Goal: Task Accomplishment & Management: Use online tool/utility

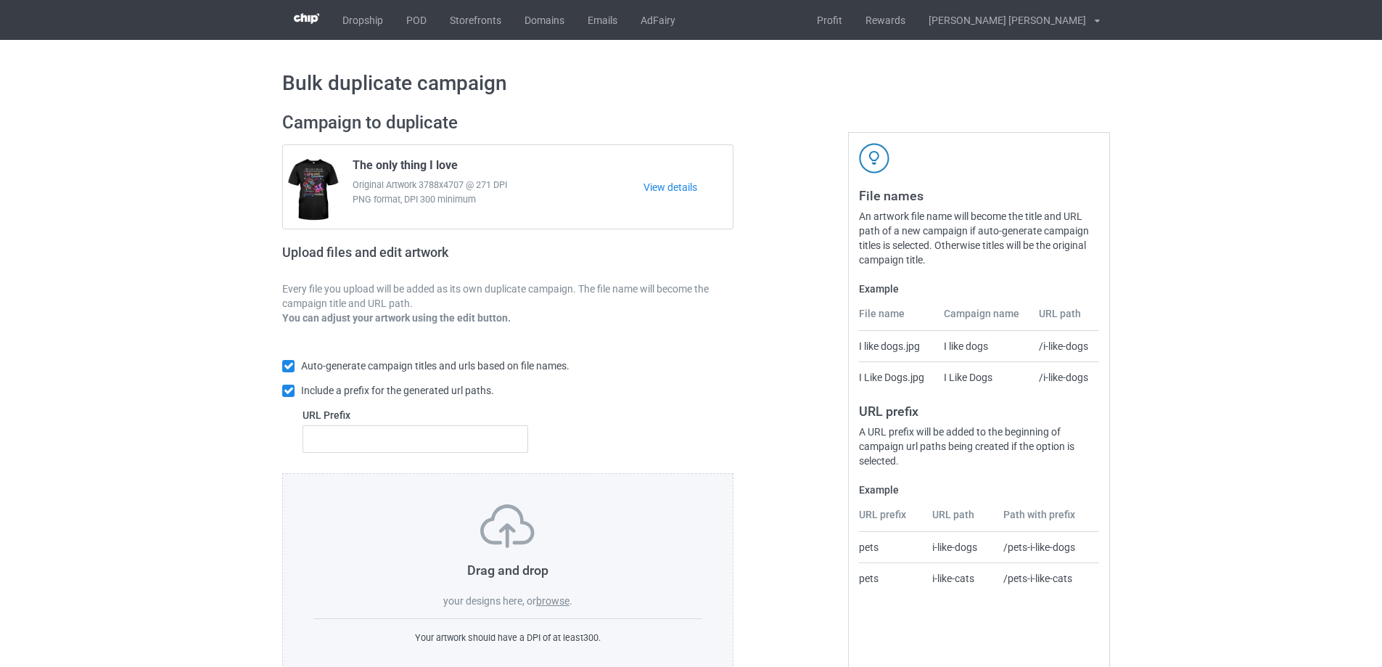
click at [556, 603] on label "browse" at bounding box center [552, 601] width 33 height 12
click at [0, 0] on input "browse" at bounding box center [0, 0] width 0 height 0
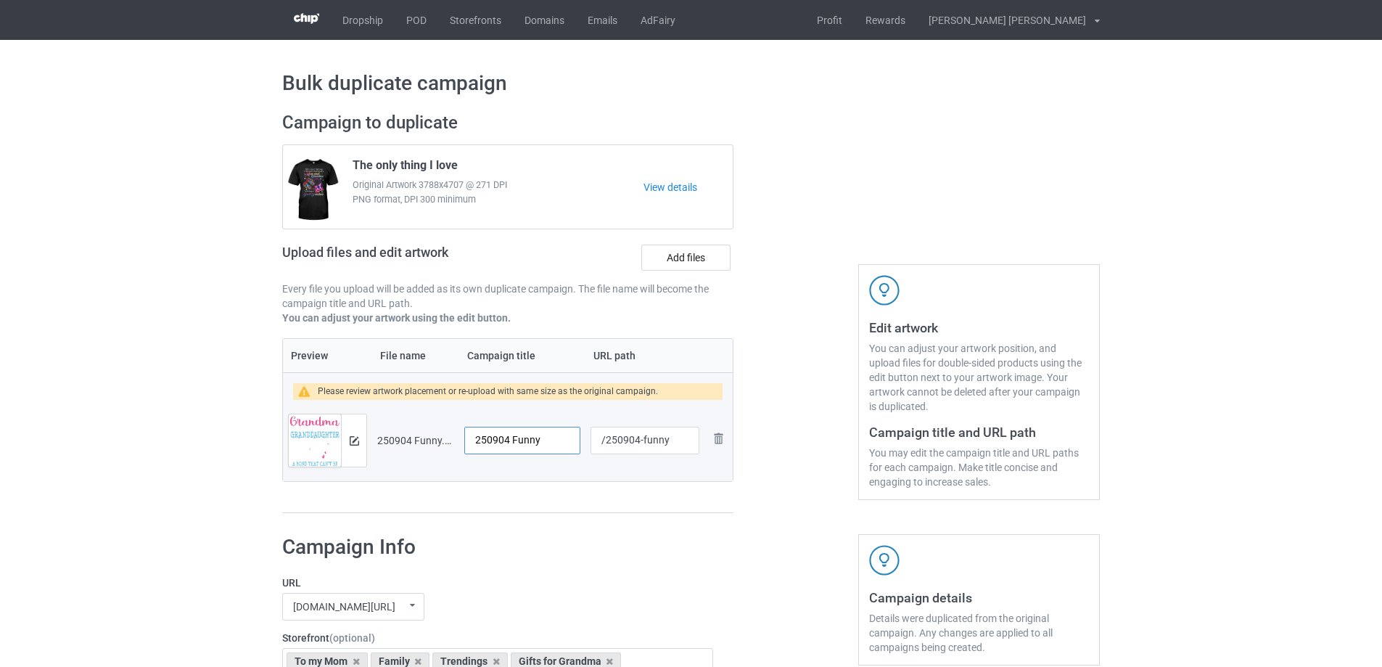
drag, startPoint x: 554, startPoint y: 442, endPoint x: 416, endPoint y: 418, distance: 139.9
click at [416, 418] on tr "Preview and edit artwork 250904 Funny.png 250904 Funny /250904-funny Remove file" at bounding box center [508, 440] width 450 height 81
type input "Grandma and Granddaughter"
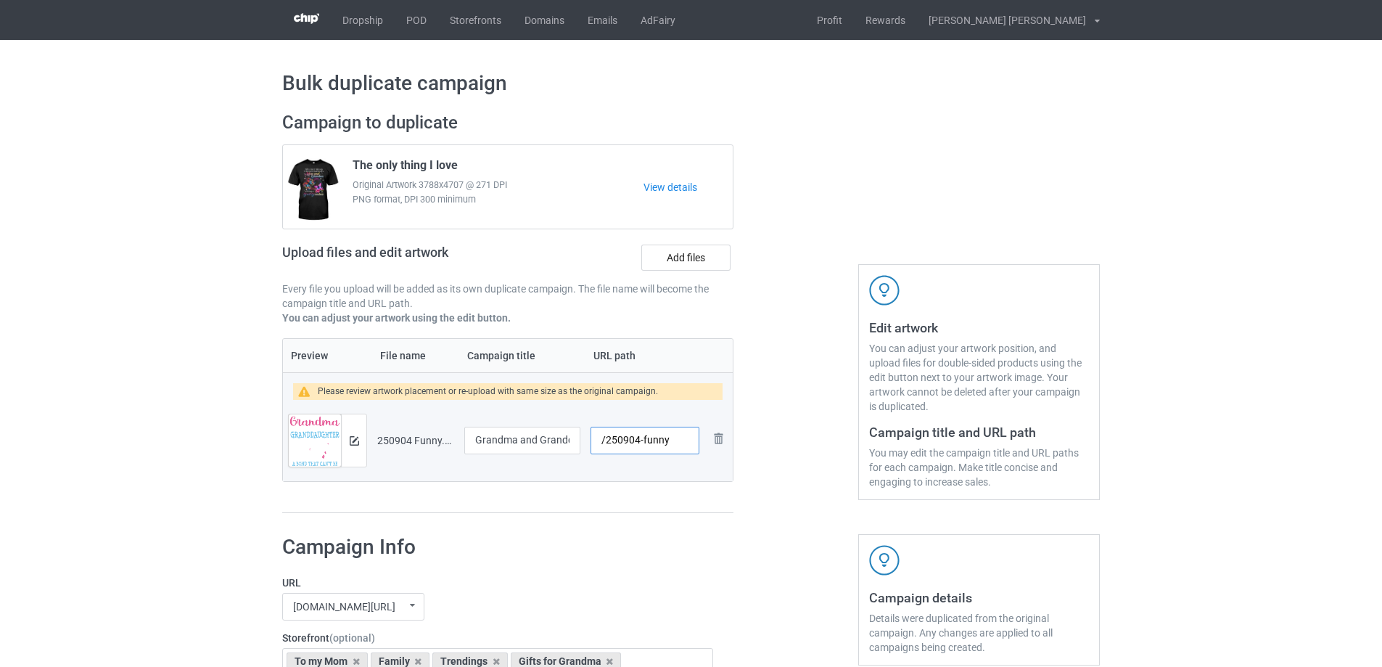
drag, startPoint x: 642, startPoint y: 440, endPoint x: 676, endPoint y: 447, distance: 34.9
click at [676, 447] on input "/250904-funny" at bounding box center [644, 440] width 109 height 28
type input "/250904-1"
click at [355, 438] on img at bounding box center [354, 440] width 9 height 9
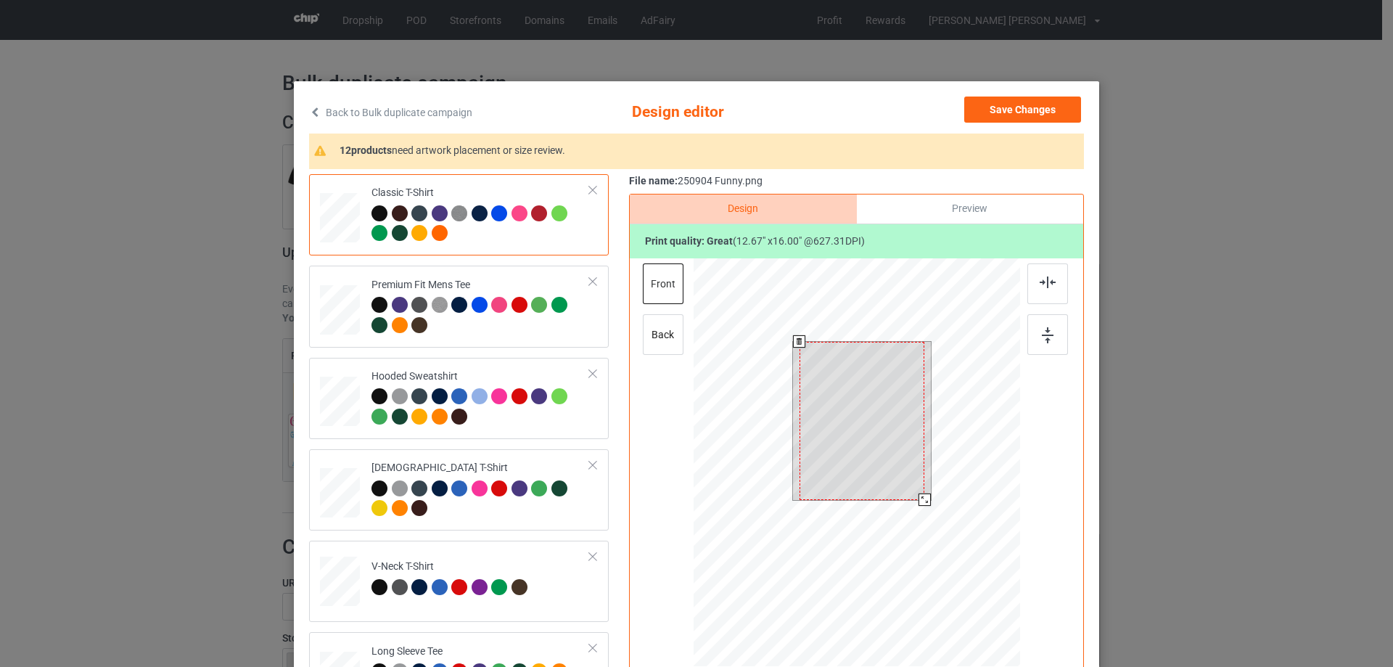
click at [900, 497] on div at bounding box center [861, 421] width 125 height 158
drag, startPoint x: 922, startPoint y: 500, endPoint x: 917, endPoint y: 494, distance: 7.7
click at [917, 494] on div at bounding box center [919, 493] width 12 height 12
click at [900, 479] on div at bounding box center [861, 416] width 115 height 146
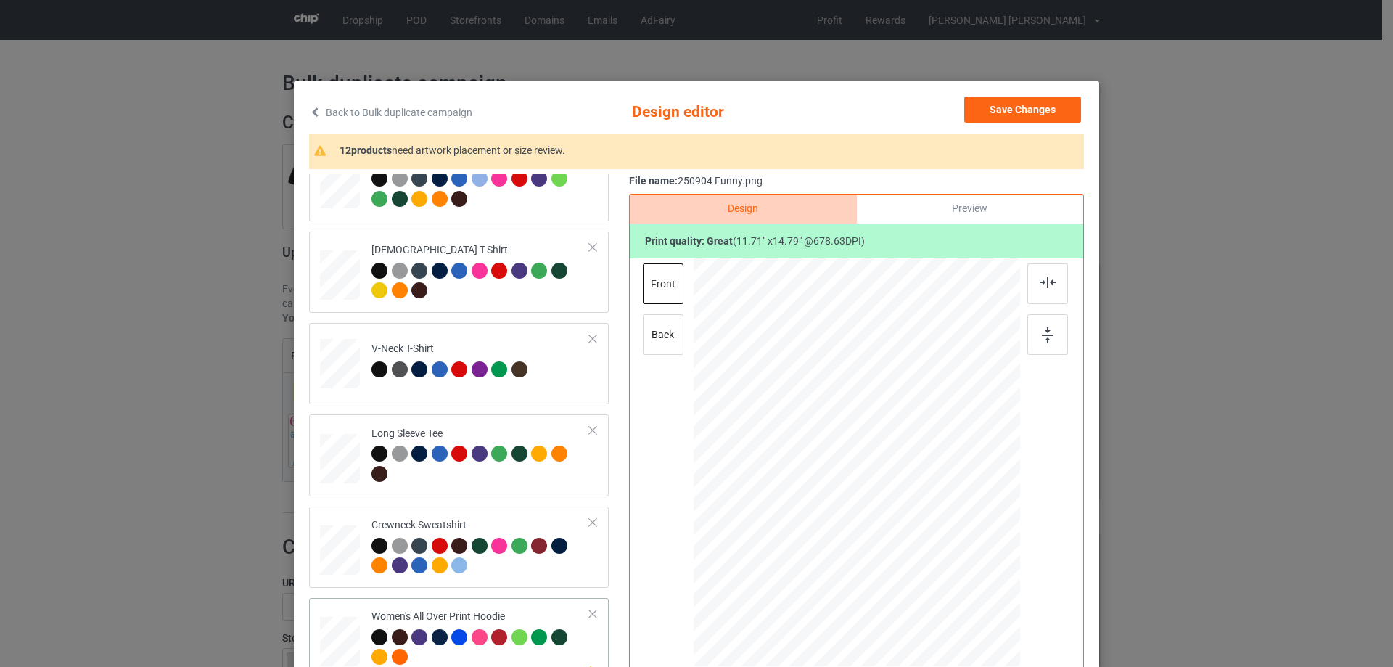
scroll to position [363, 0]
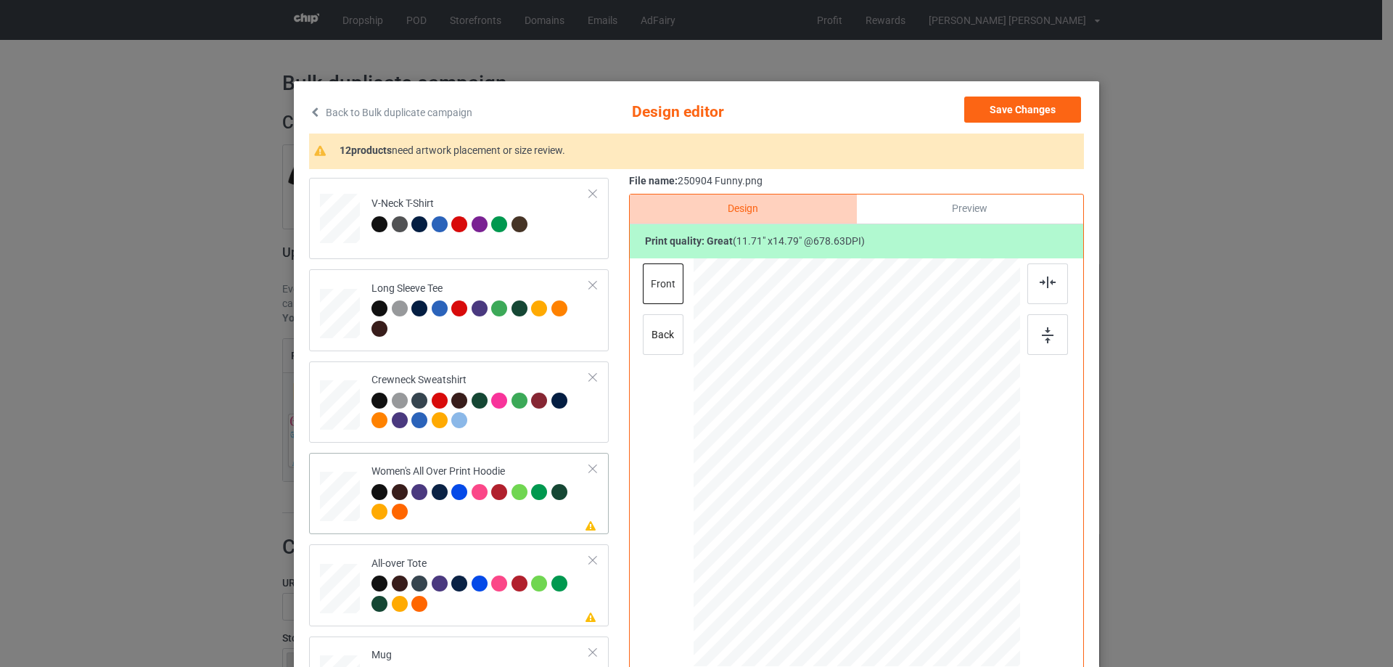
click at [333, 495] on div at bounding box center [340, 496] width 40 height 45
drag, startPoint x: 915, startPoint y: 538, endPoint x: 906, endPoint y: 527, distance: 14.5
click at [906, 527] on div at bounding box center [908, 528] width 12 height 12
click at [888, 468] on div at bounding box center [855, 412] width 103 height 131
click at [1055, 272] on div at bounding box center [1047, 283] width 41 height 41
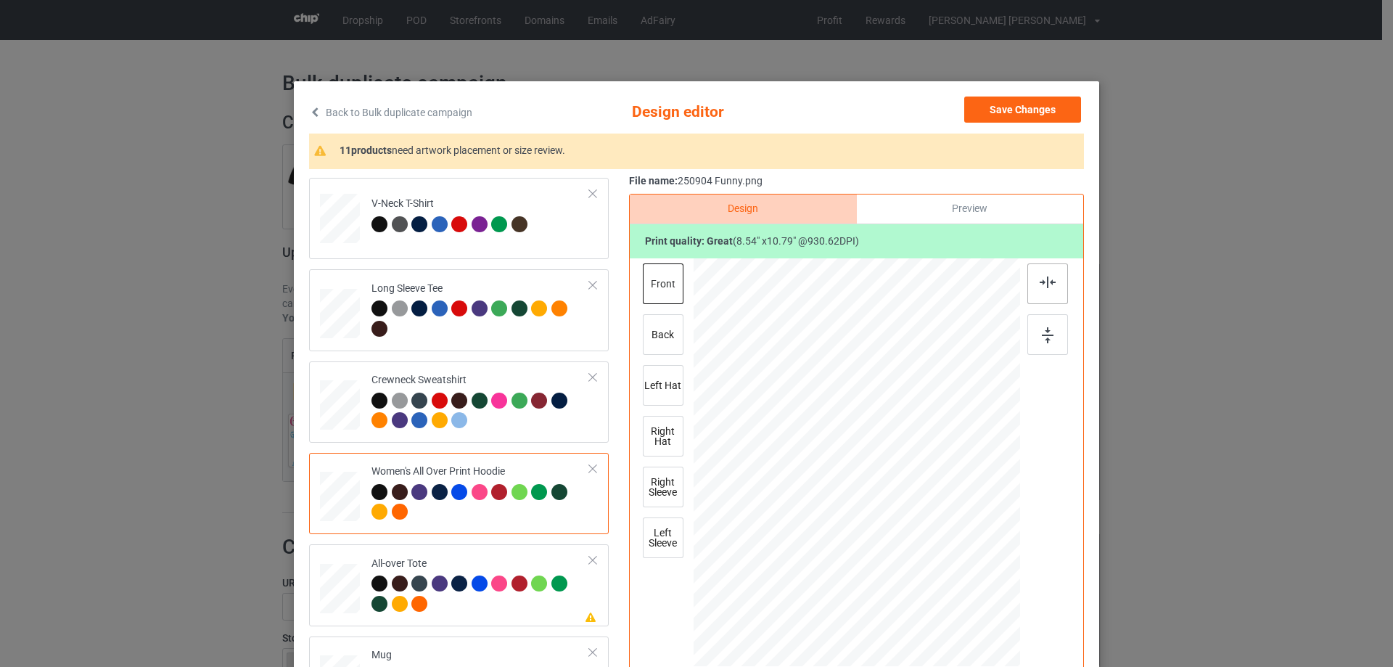
click at [1050, 284] on img at bounding box center [1047, 282] width 16 height 12
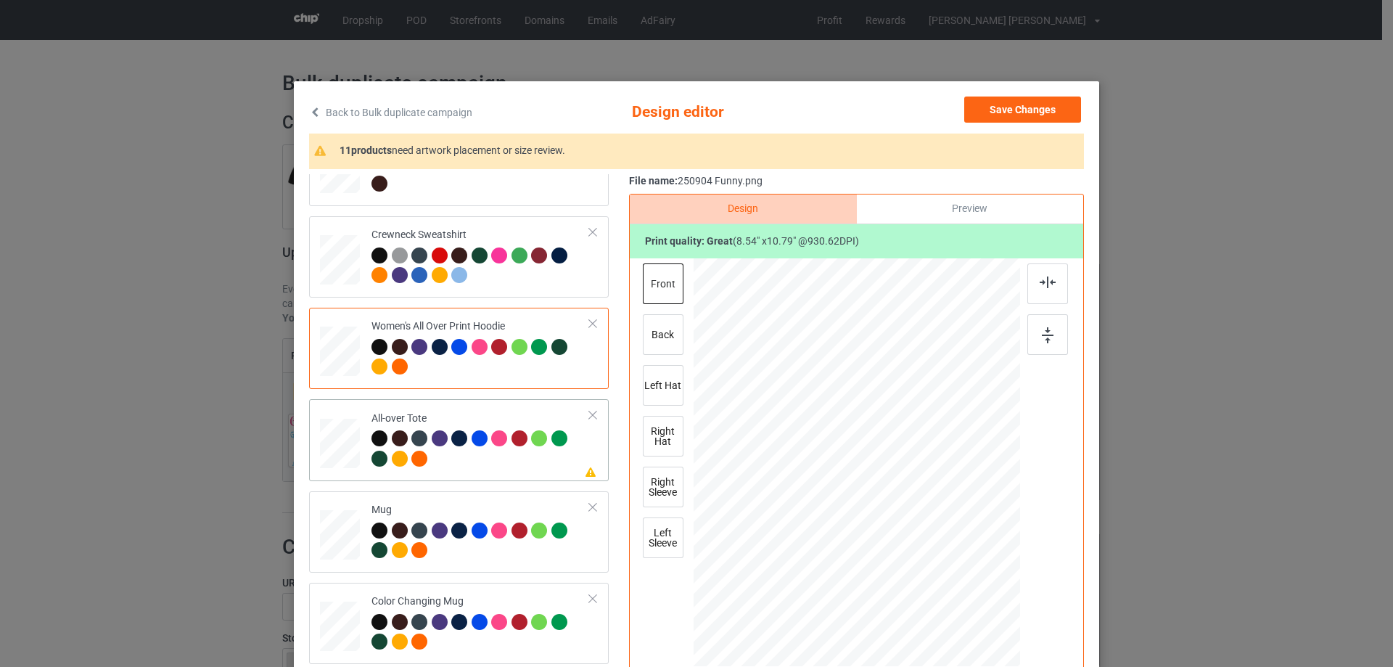
click at [330, 445] on div at bounding box center [340, 444] width 40 height 40
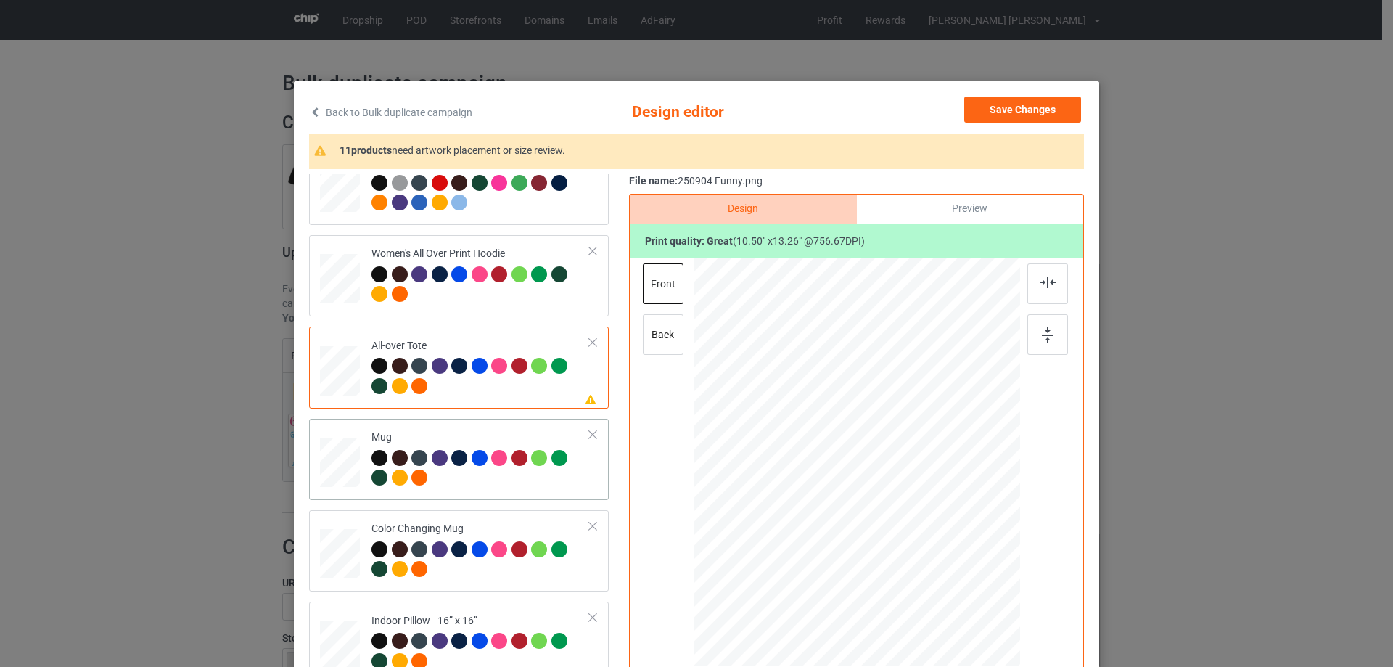
click at [324, 466] on div at bounding box center [340, 462] width 40 height 17
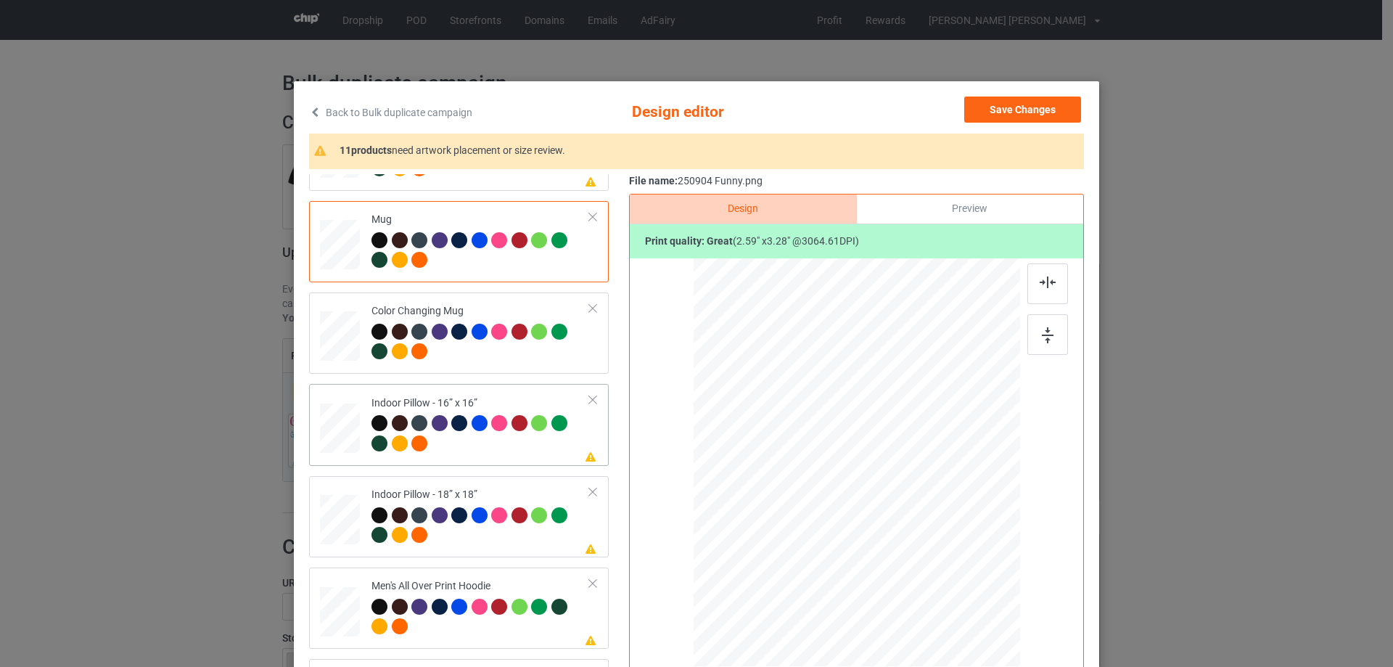
click at [323, 429] on div at bounding box center [340, 428] width 40 height 40
drag, startPoint x: 946, startPoint y: 588, endPoint x: 944, endPoint y: 575, distance: 13.1
click at [944, 575] on div at bounding box center [947, 577] width 12 height 12
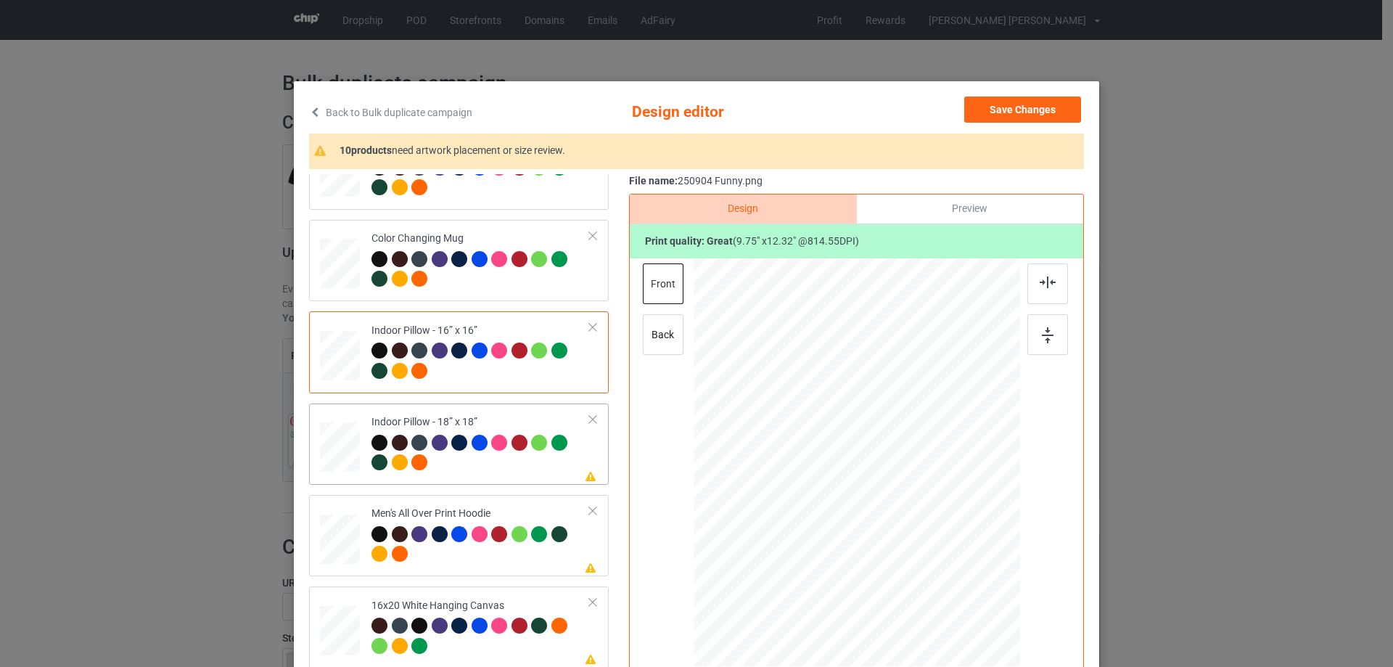
click at [347, 456] on div at bounding box center [340, 447] width 40 height 40
drag, startPoint x: 946, startPoint y: 586, endPoint x: 945, endPoint y: 573, distance: 13.1
click at [945, 573] on div at bounding box center [947, 578] width 12 height 12
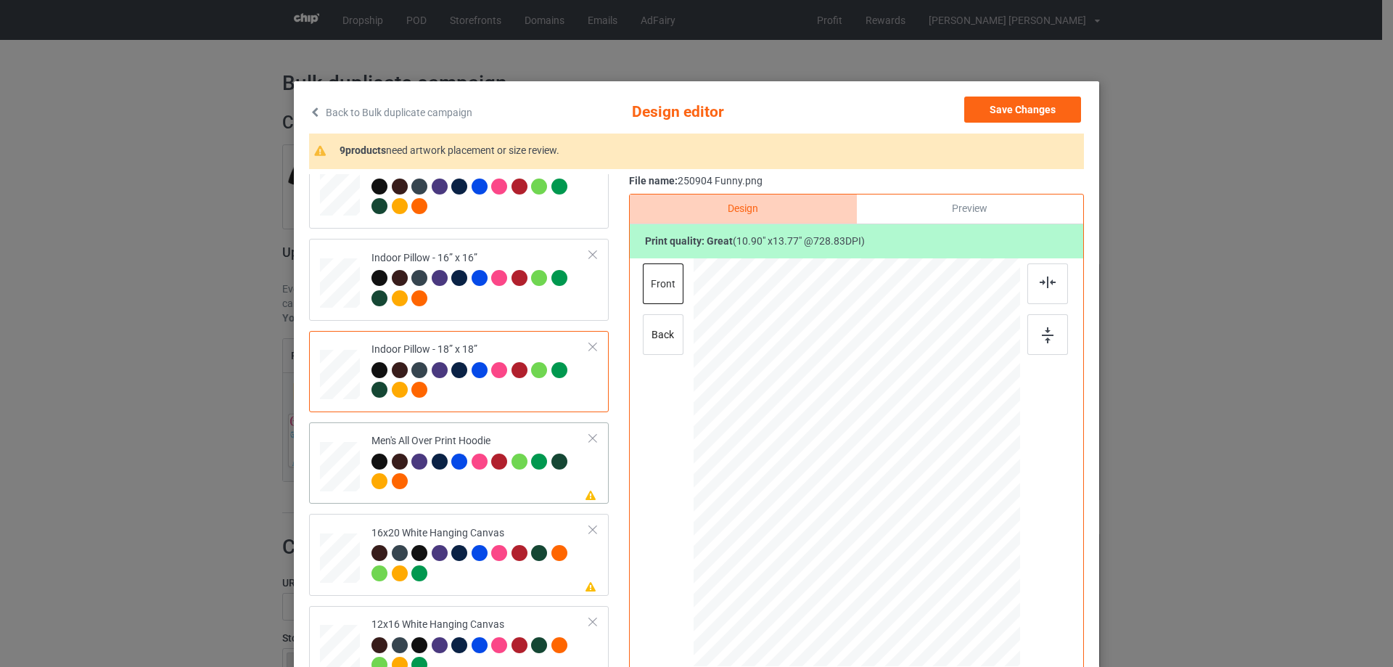
click at [334, 479] on div at bounding box center [340, 466] width 40 height 42
drag, startPoint x: 954, startPoint y: 585, endPoint x: 870, endPoint y: 475, distance: 138.2
click at [907, 519] on div at bounding box center [856, 462] width 326 height 347
click at [868, 471] on div at bounding box center [853, 421] width 97 height 123
click at [1044, 285] on img at bounding box center [1047, 282] width 16 height 12
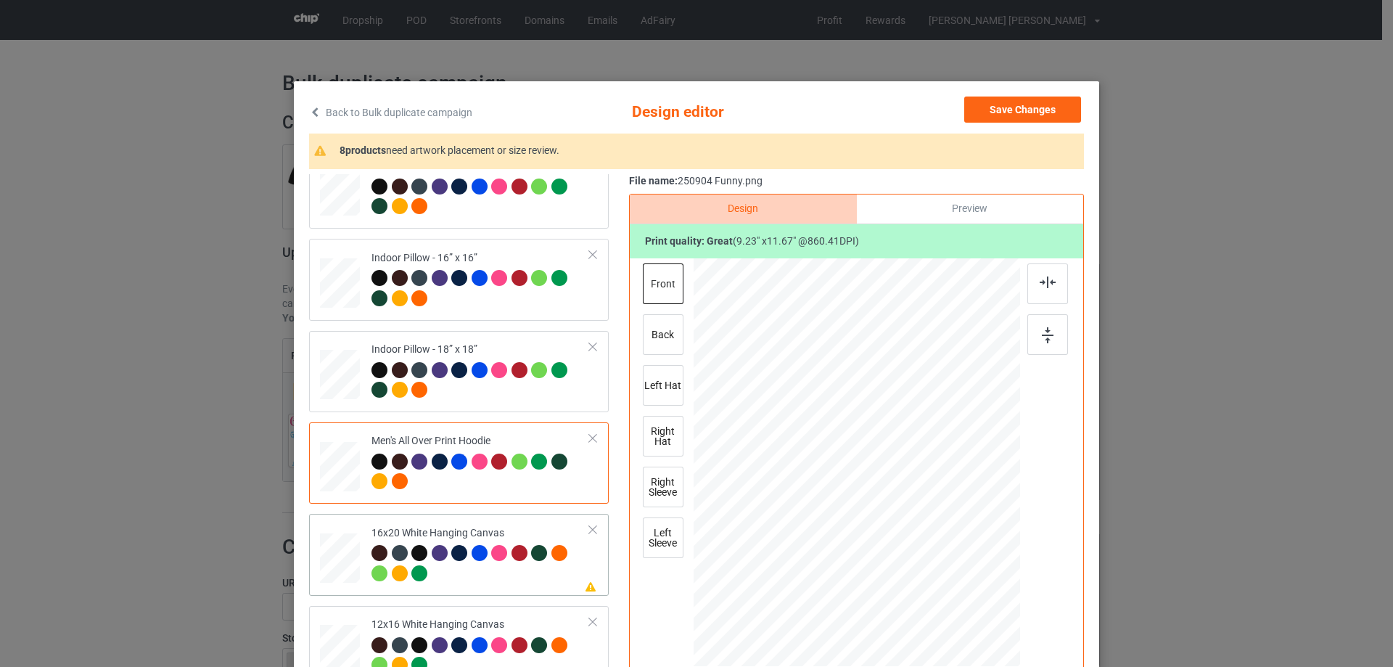
scroll to position [1088, 0]
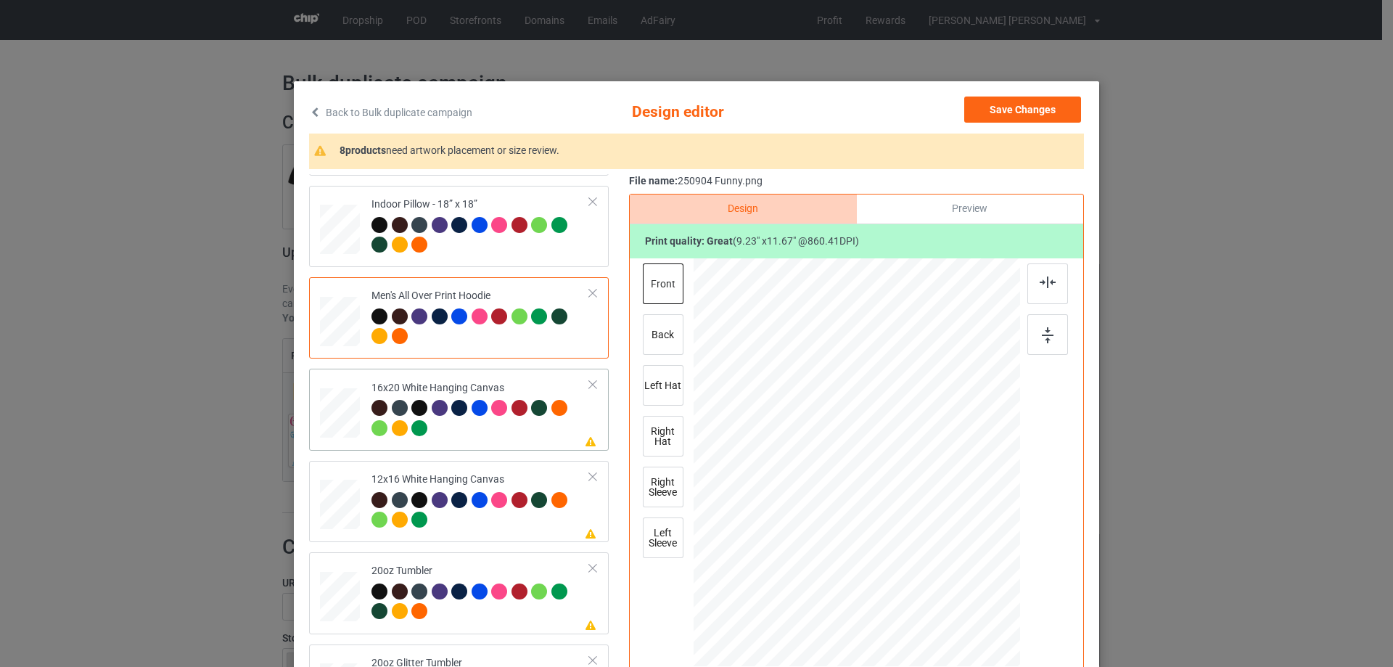
drag, startPoint x: 347, startPoint y: 420, endPoint x: 365, endPoint y: 420, distance: 17.4
click at [347, 420] on div at bounding box center [340, 413] width 40 height 50
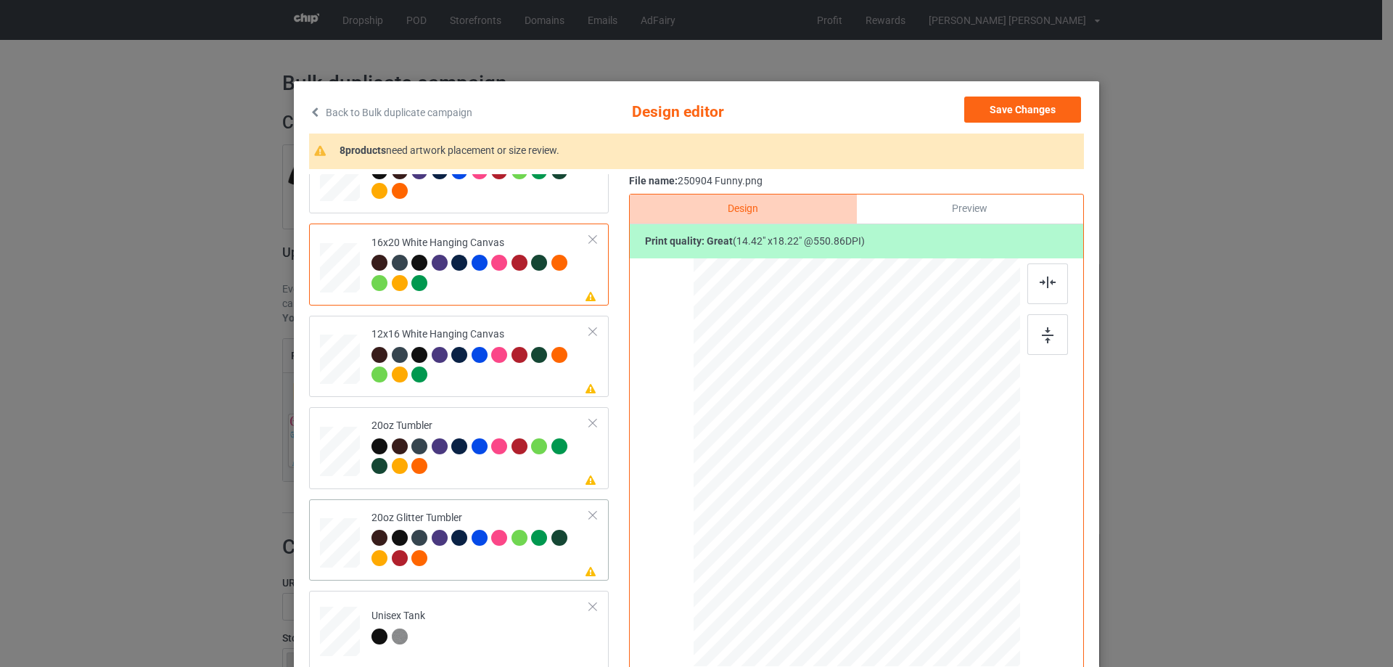
scroll to position [1306, 0]
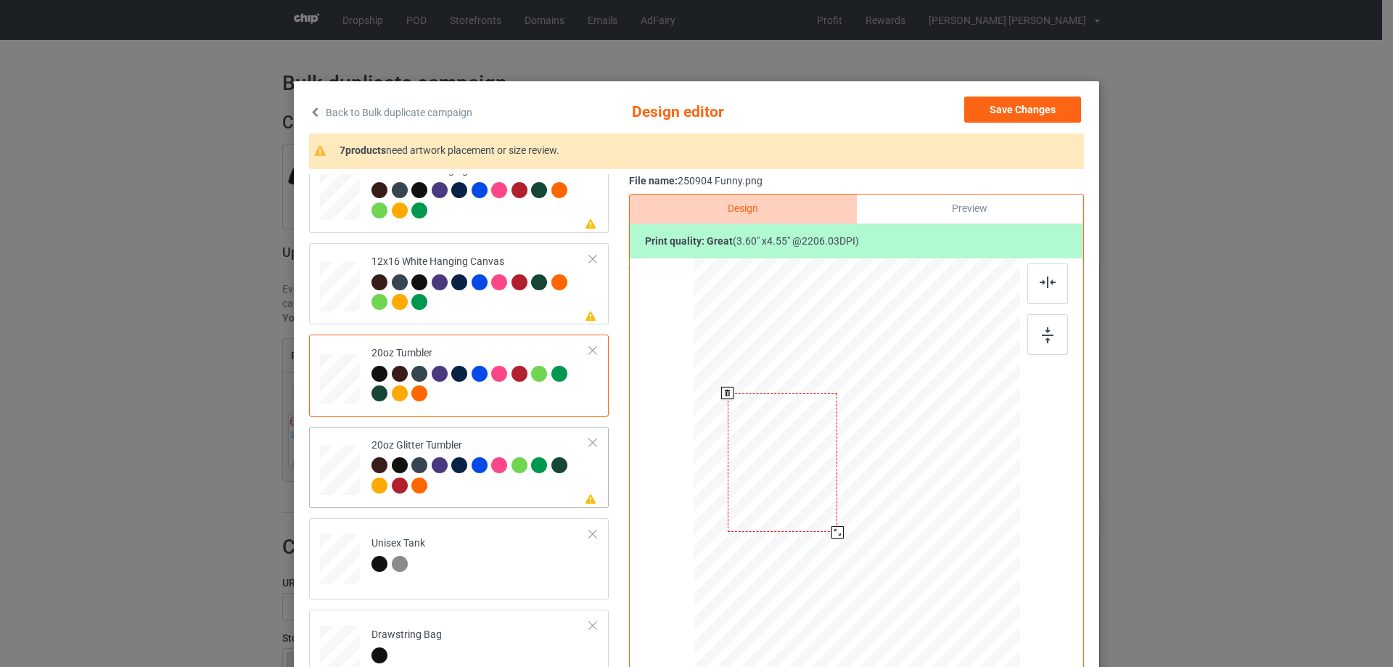
drag, startPoint x: 833, startPoint y: 535, endPoint x: 412, endPoint y: 450, distance: 430.0
click at [831, 532] on div at bounding box center [837, 532] width 12 height 12
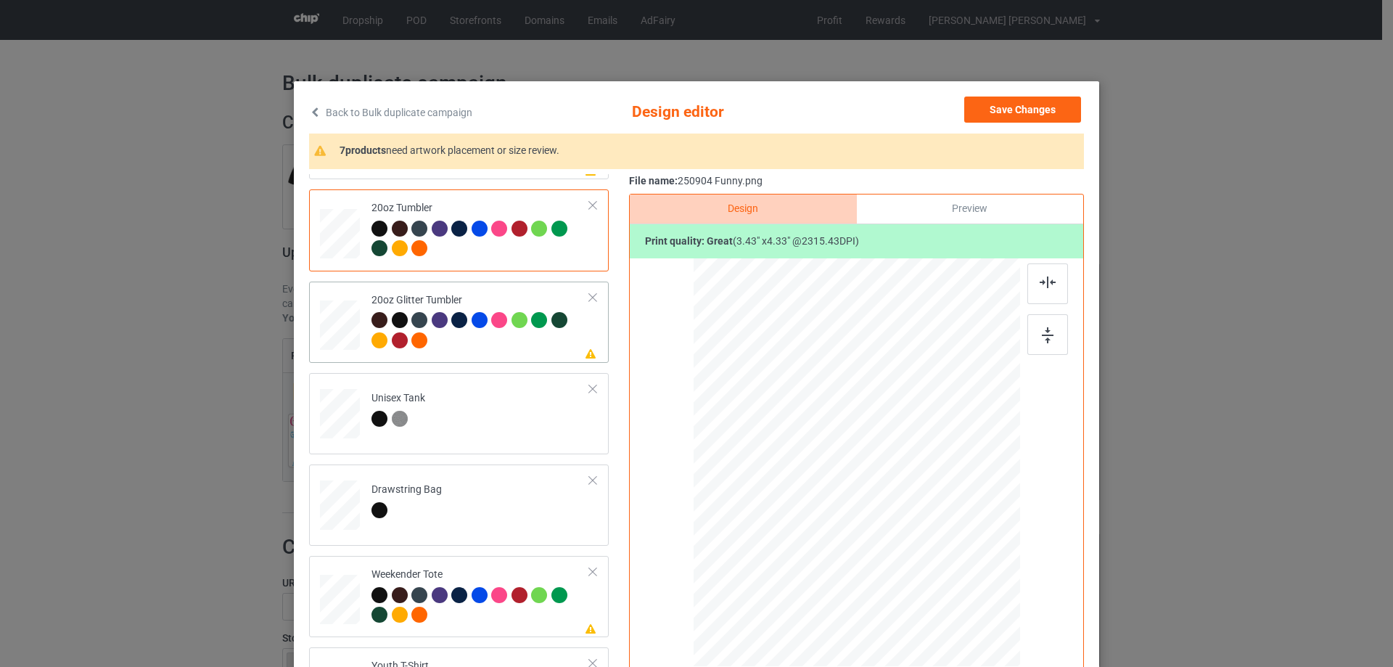
click at [339, 323] on div at bounding box center [340, 325] width 38 height 32
drag, startPoint x: 836, startPoint y: 515, endPoint x: 800, endPoint y: 495, distance: 40.9
click at [838, 519] on div at bounding box center [839, 512] width 12 height 12
click at [800, 498] on div at bounding box center [783, 446] width 120 height 152
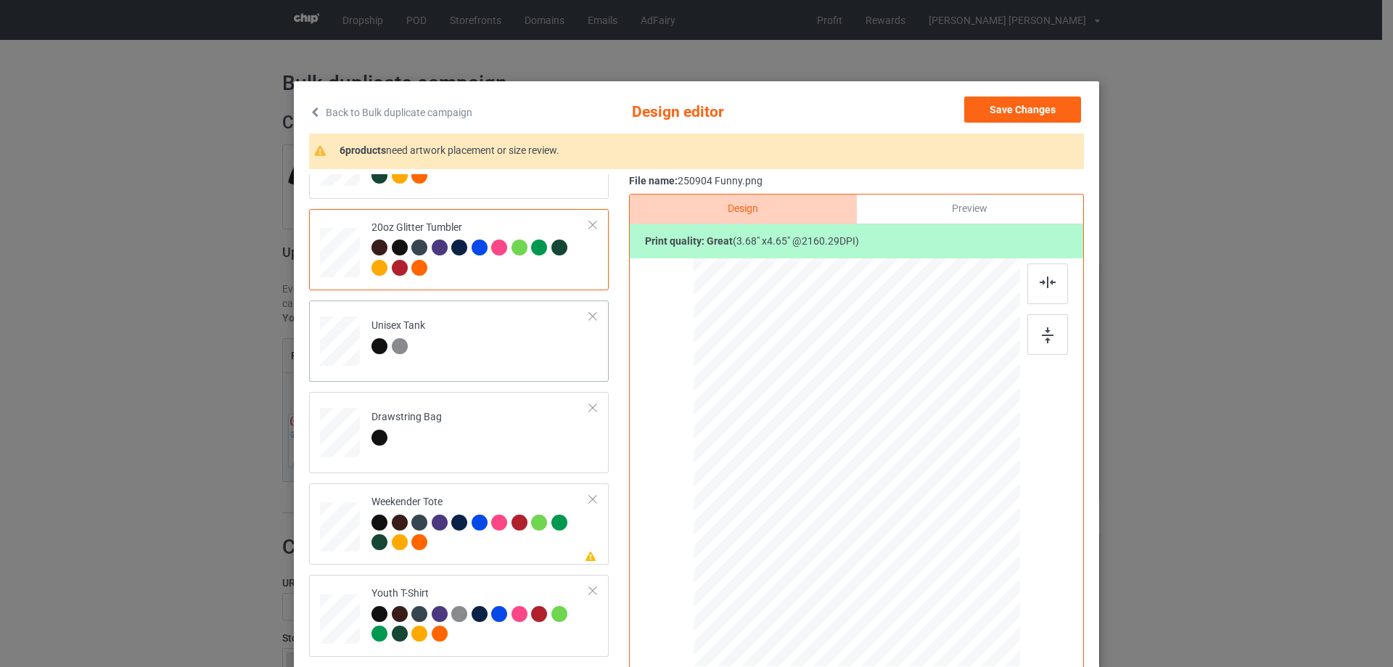
scroll to position [1596, 0]
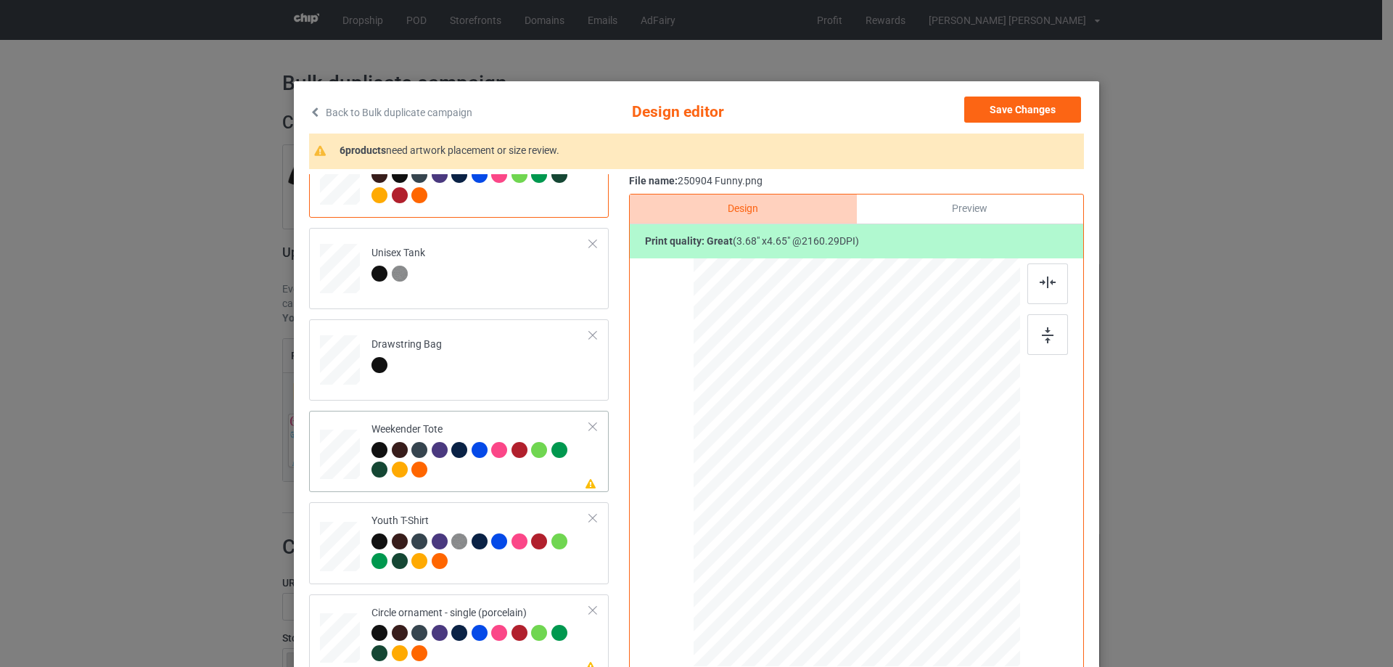
click at [339, 452] on div at bounding box center [340, 454] width 40 height 25
drag, startPoint x: 949, startPoint y: 587, endPoint x: 895, endPoint y: 516, distance: 88.9
click at [920, 530] on div at bounding box center [855, 463] width 325 height 210
click at [896, 515] on div at bounding box center [857, 455] width 118 height 149
click at [1042, 280] on img at bounding box center [1047, 282] width 16 height 12
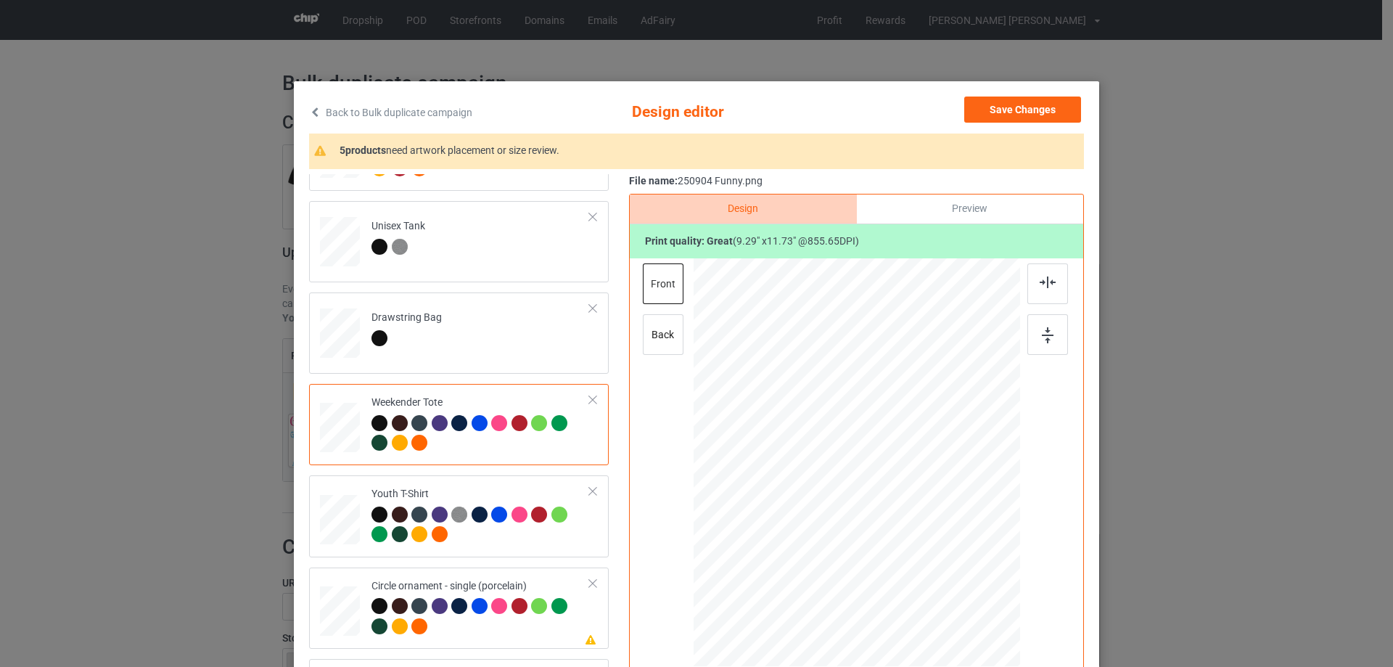
scroll to position [145, 0]
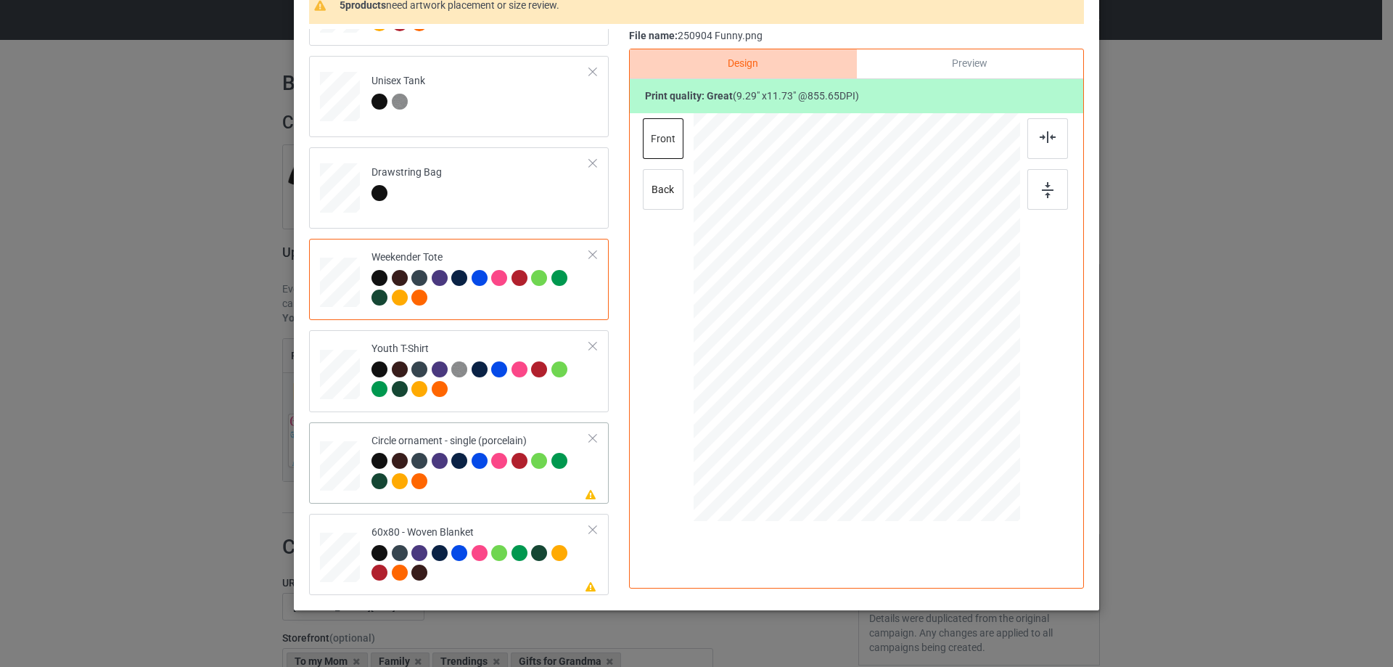
click at [345, 474] on div at bounding box center [340, 466] width 40 height 40
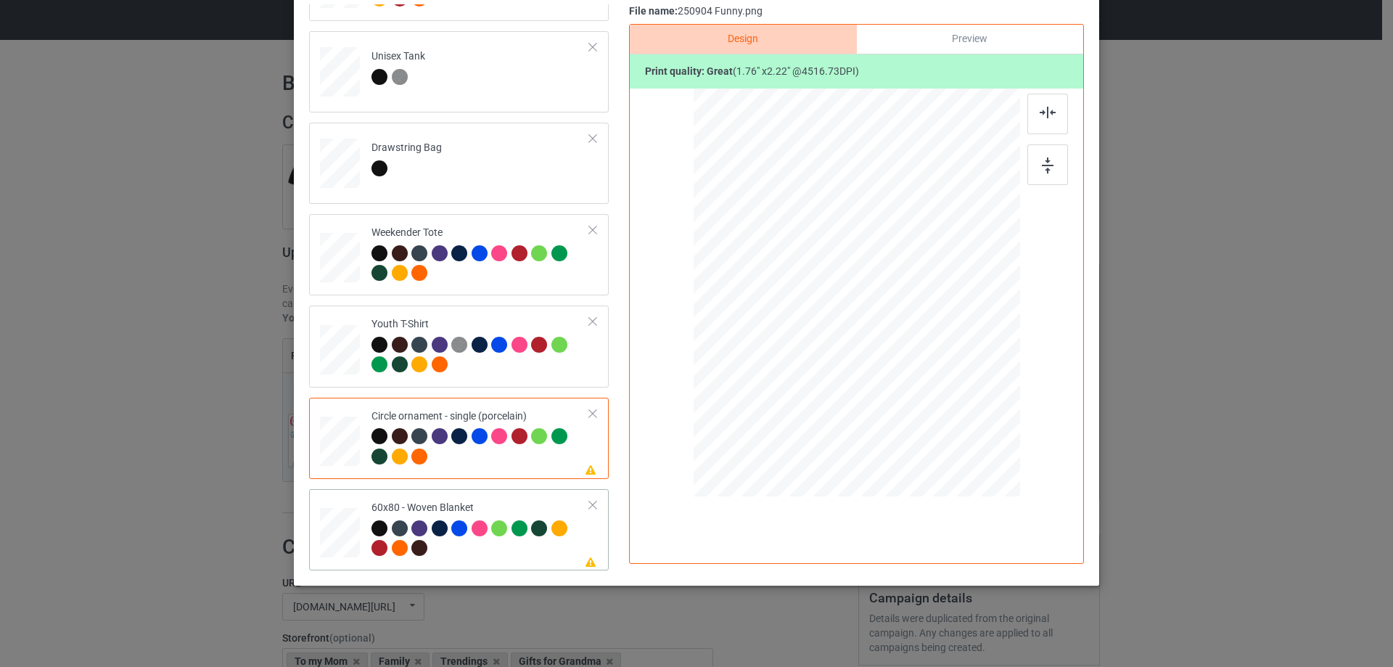
click at [327, 532] on div at bounding box center [340, 532] width 36 height 49
drag, startPoint x: 944, startPoint y: 384, endPoint x: 955, endPoint y: 431, distance: 48.6
click at [955, 431] on div at bounding box center [856, 292] width 297 height 395
click at [915, 391] on div at bounding box center [855, 279] width 244 height 308
click at [980, 438] on div at bounding box center [856, 292] width 297 height 395
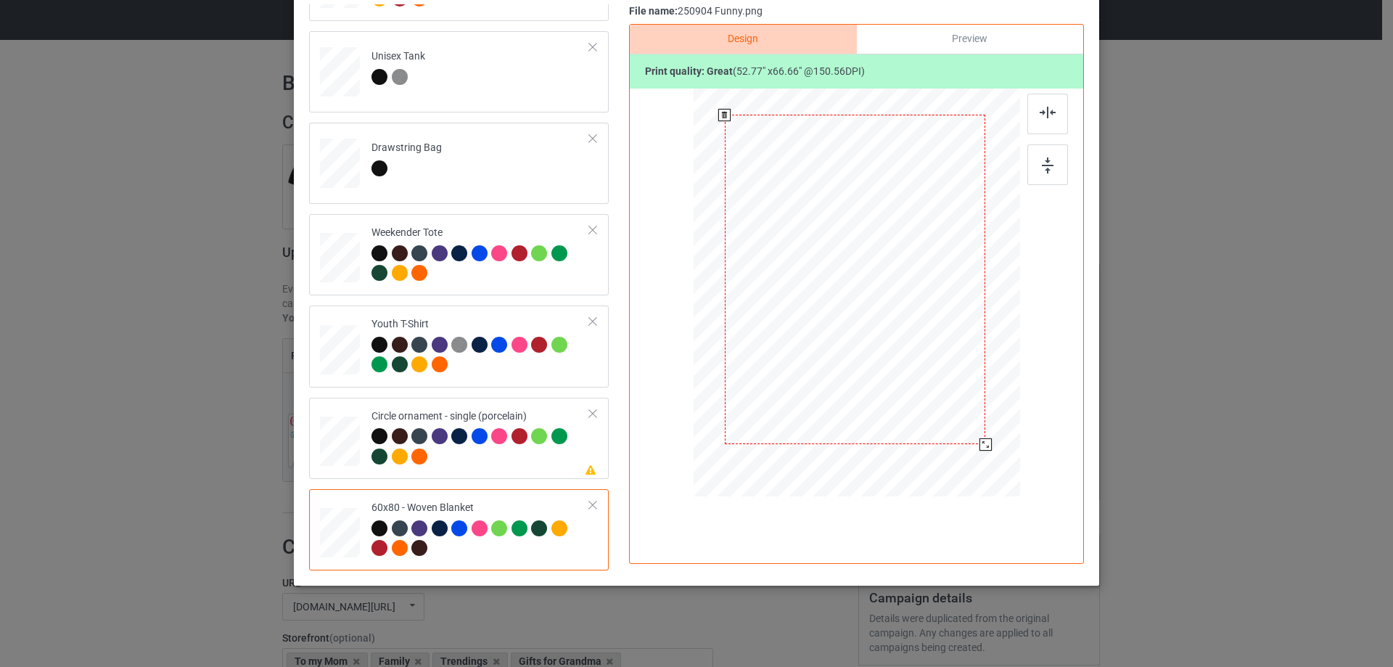
drag, startPoint x: 974, startPoint y: 436, endPoint x: 923, endPoint y: 406, distance: 58.8
click at [982, 446] on div at bounding box center [985, 444] width 12 height 12
click at [928, 411] on div at bounding box center [859, 284] width 259 height 328
click at [1040, 112] on img at bounding box center [1047, 113] width 16 height 12
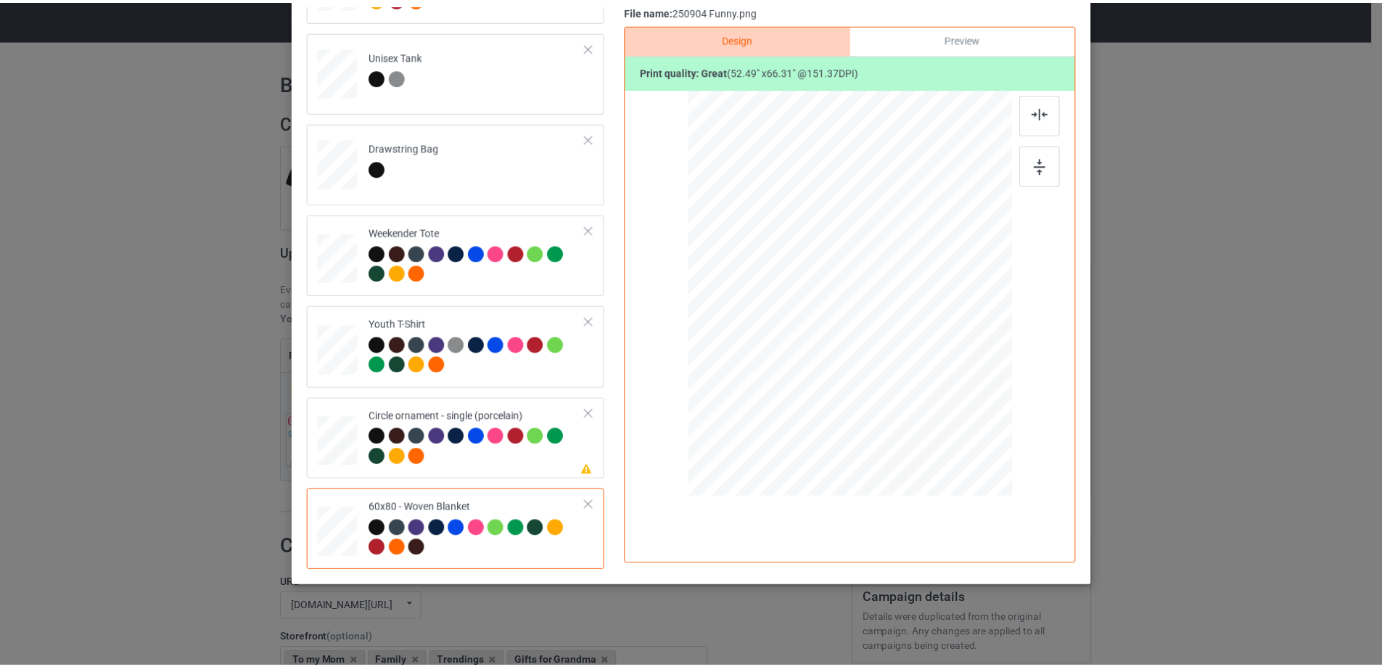
scroll to position [0, 0]
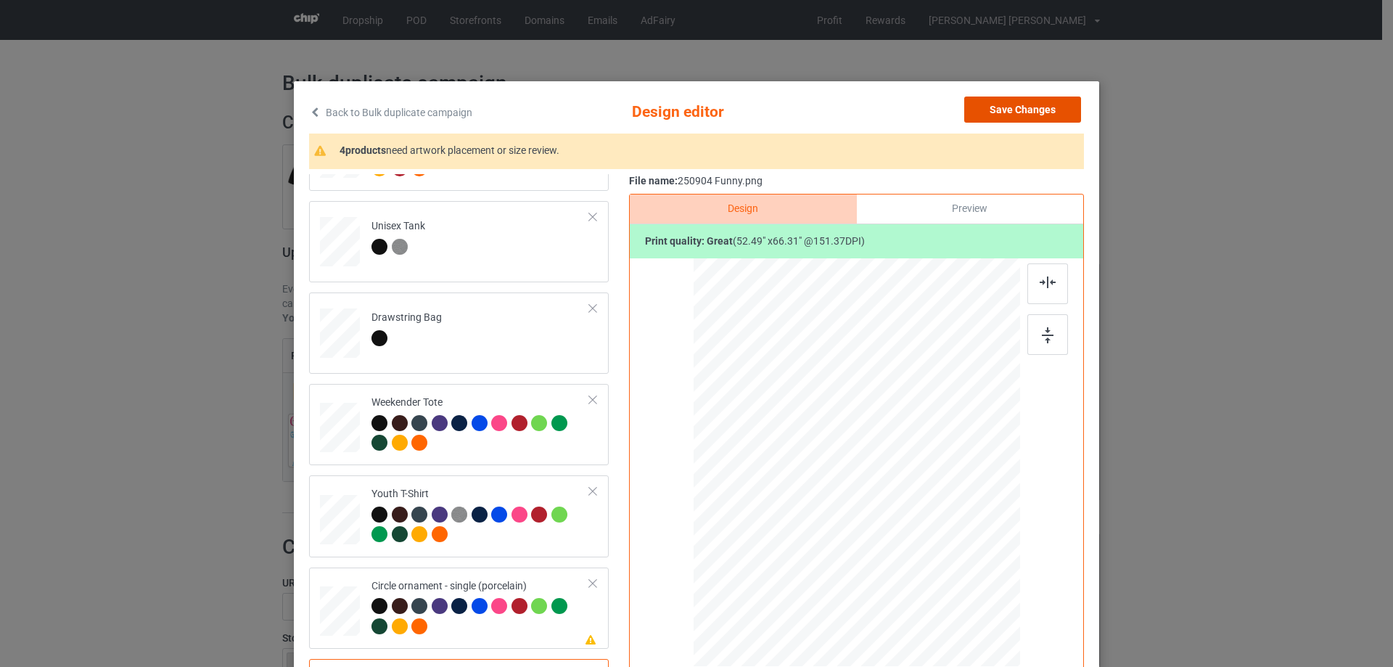
click at [1023, 112] on button "Save Changes" at bounding box center [1022, 109] width 117 height 26
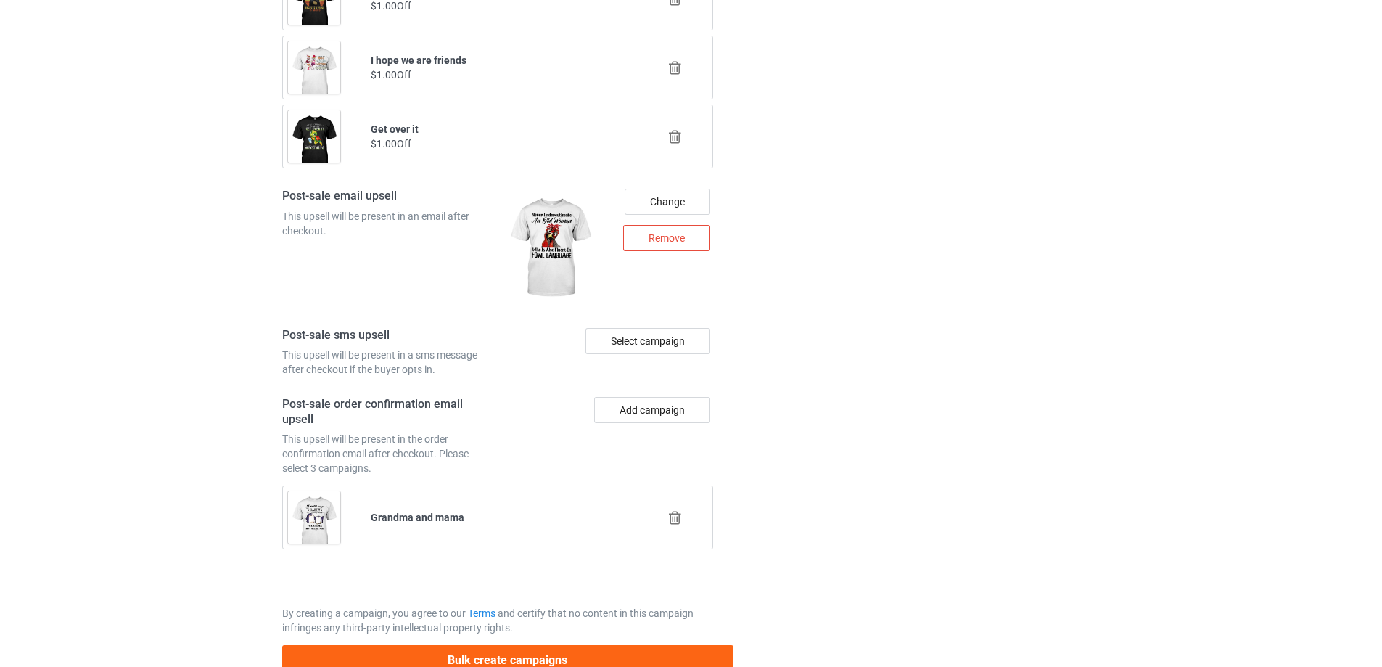
scroll to position [1845, 0]
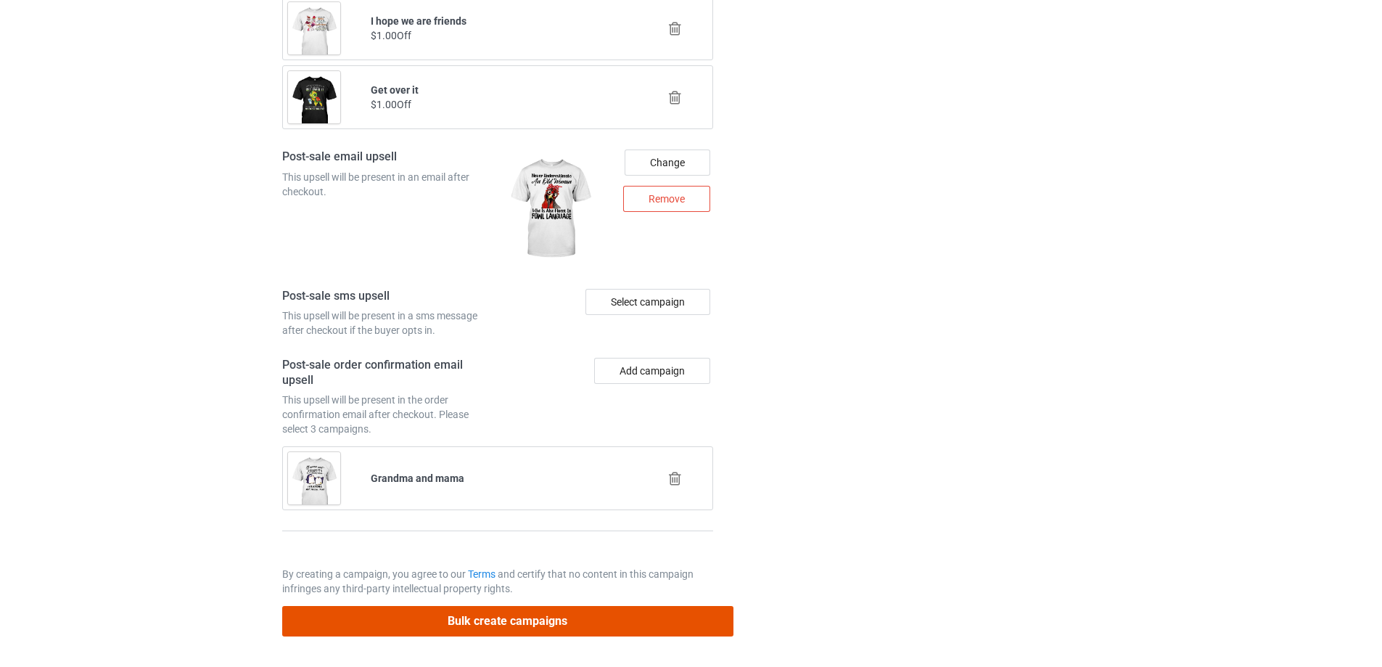
click at [480, 621] on button "Bulk create campaigns" at bounding box center [507, 621] width 451 height 30
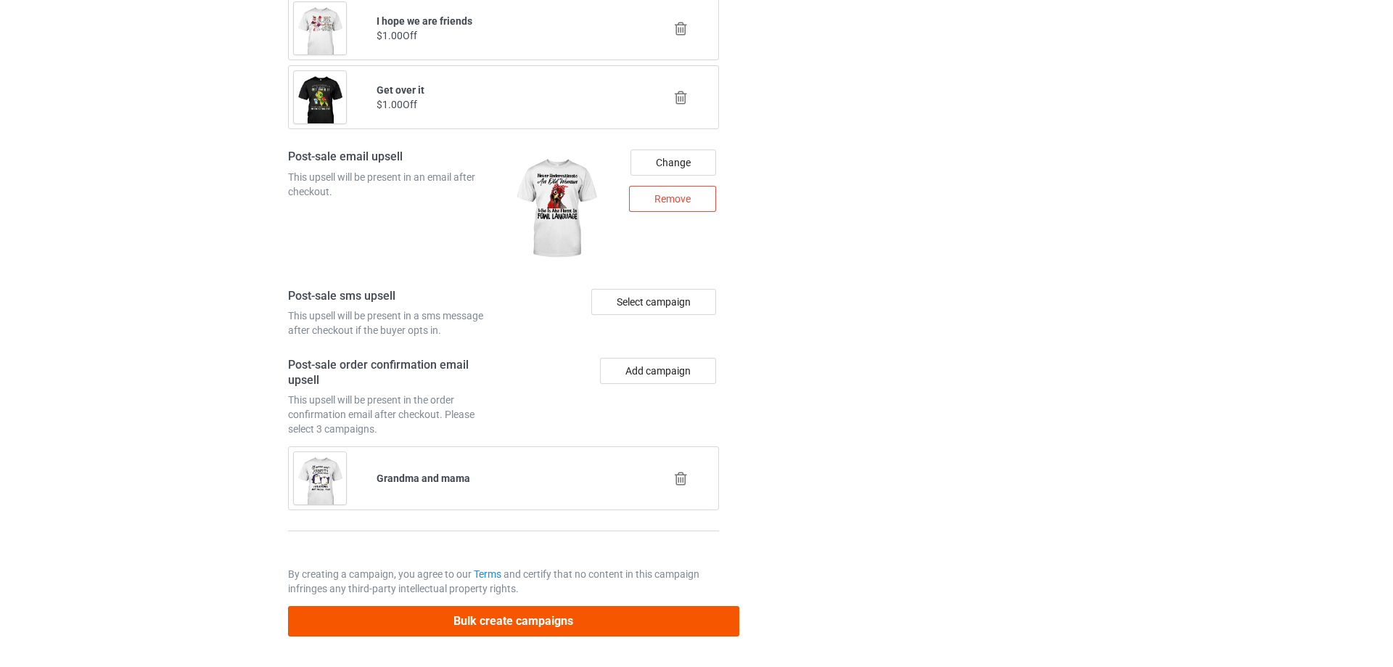
scroll to position [0, 0]
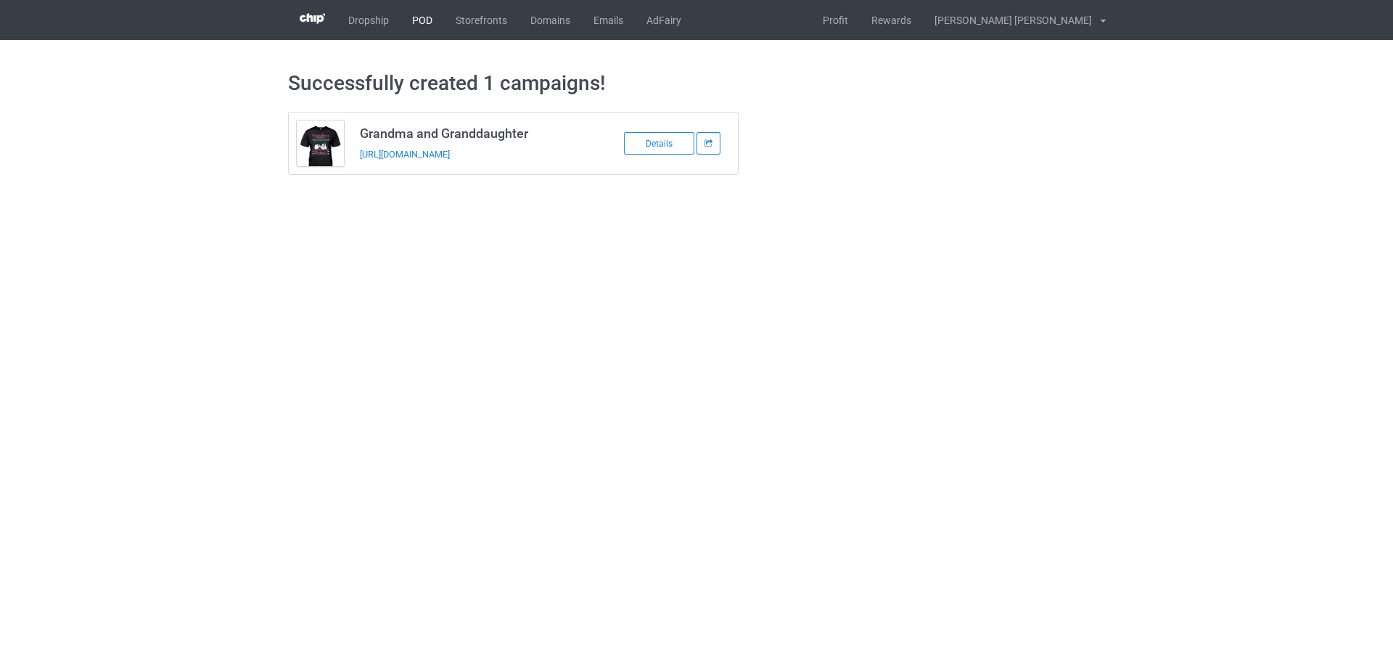
click at [419, 20] on link "POD" at bounding box center [422, 20] width 44 height 40
